Goal: Find specific page/section: Find specific page/section

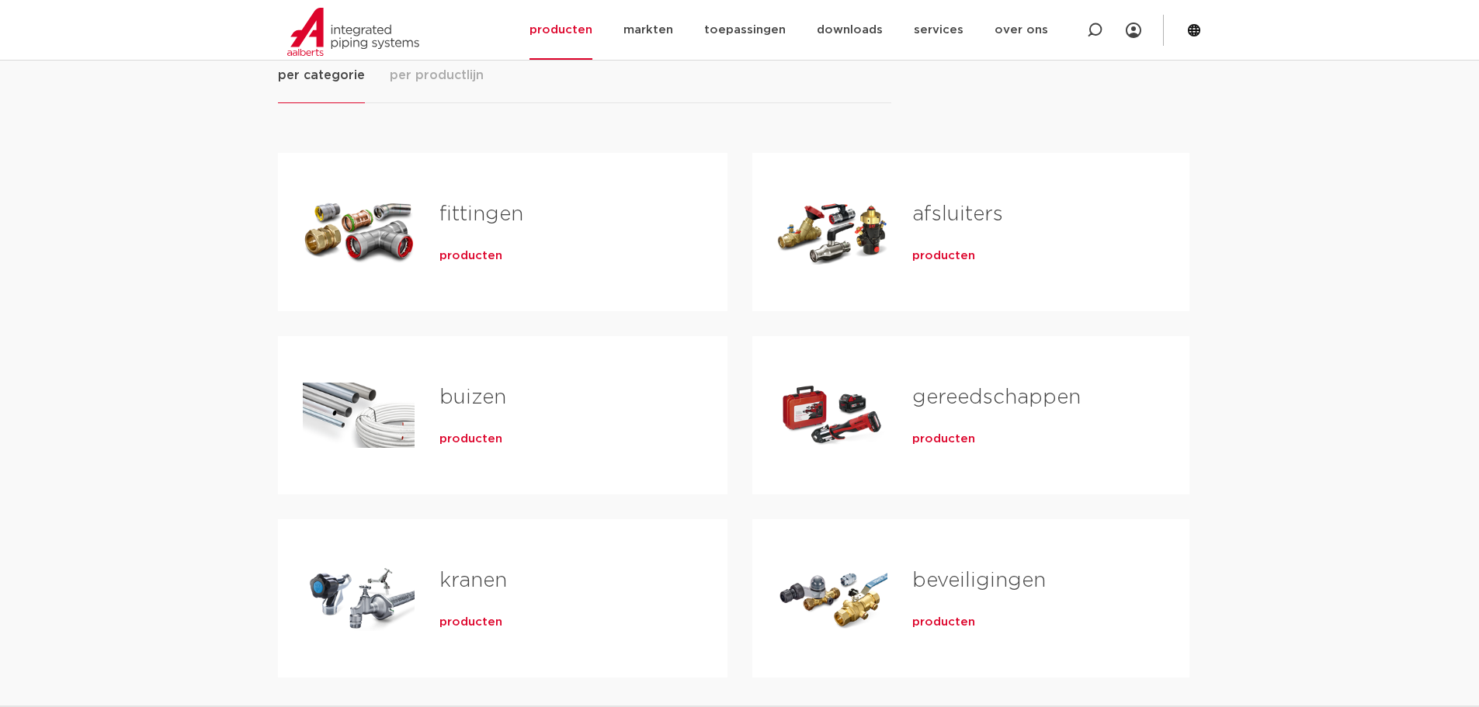
scroll to position [233, 0]
click at [454, 213] on link "fittingen" at bounding box center [481, 216] width 84 height 20
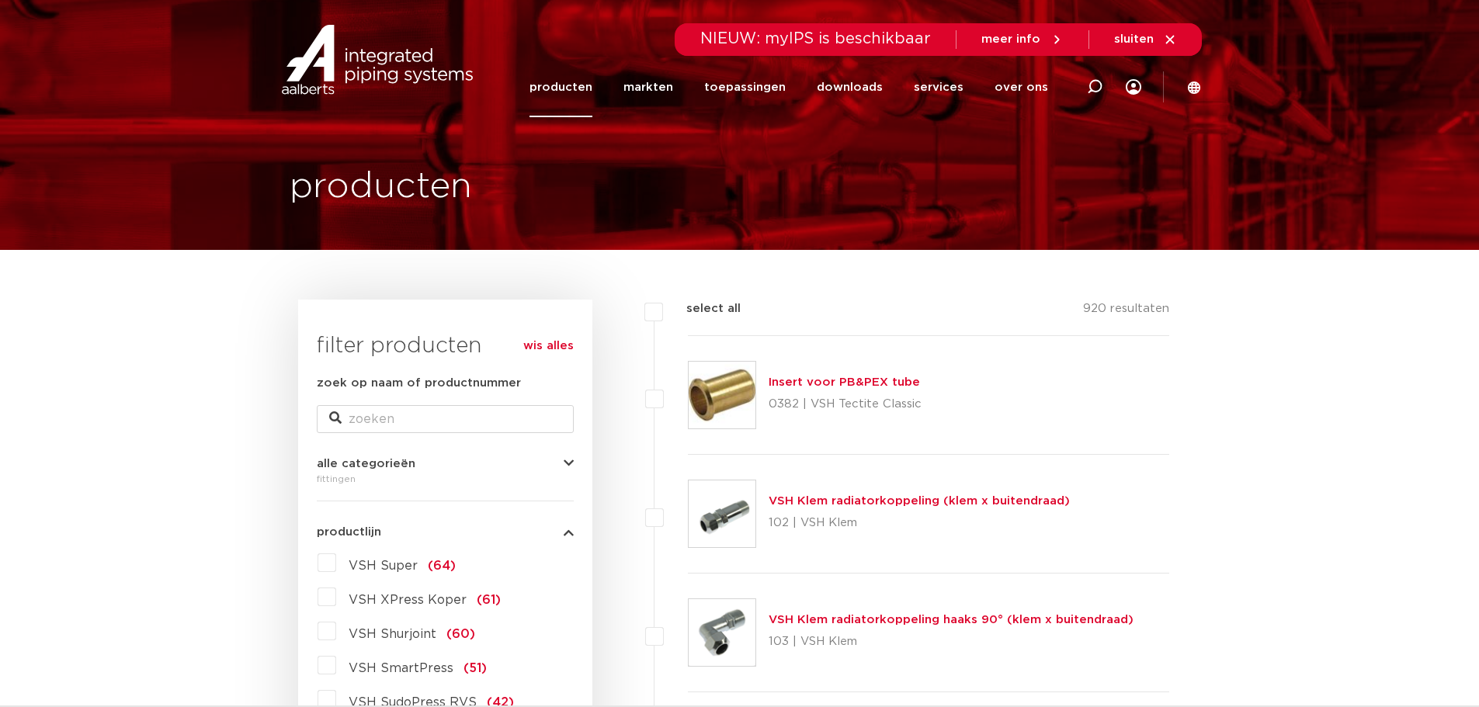
click at [1203, 83] on section "Zoeken NIEUW: myIPS is beschikbaar meer info sluiten producten markten toepassi…" at bounding box center [739, 59] width 1479 height 118
click at [1195, 85] on icon at bounding box center [1194, 87] width 12 height 12
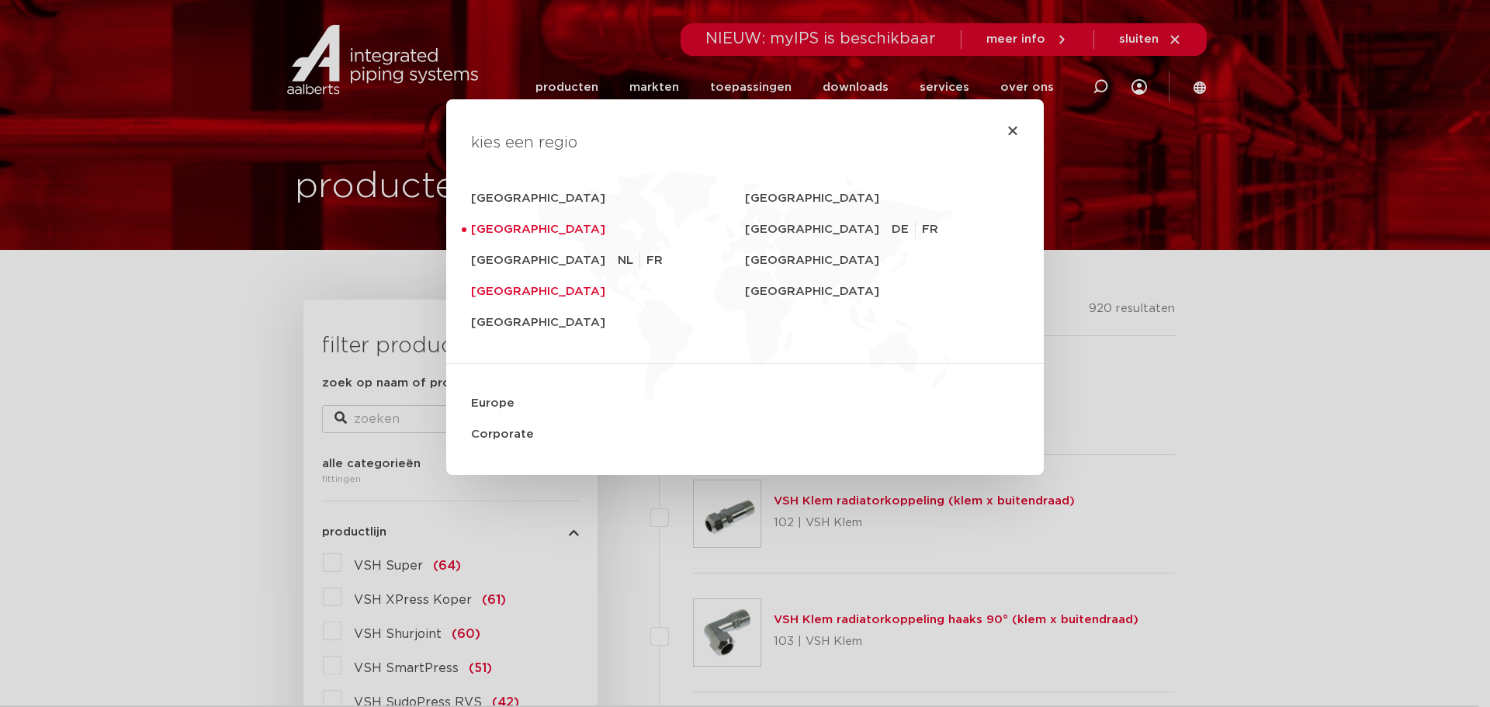
click at [516, 290] on link "United Kingdom" at bounding box center [608, 291] width 274 height 31
